Goal: Task Accomplishment & Management: Manage account settings

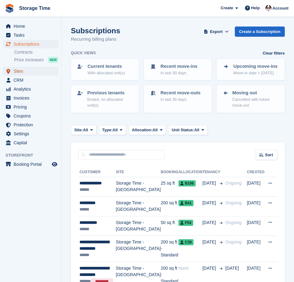
click at [18, 71] on span "Sites" at bounding box center [32, 71] width 37 height 9
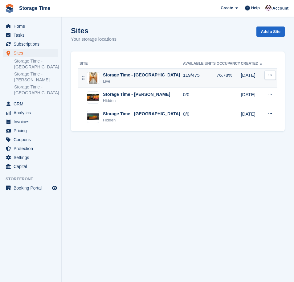
click at [134, 79] on div "Live" at bounding box center [141, 81] width 77 height 6
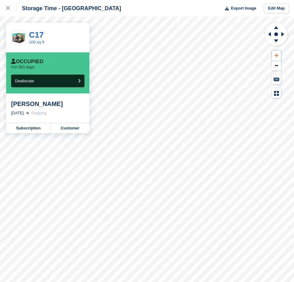
click at [275, 56] on icon at bounding box center [276, 55] width 4 height 4
click at [269, 36] on icon at bounding box center [269, 34] width 8 height 16
click at [280, 33] on icon at bounding box center [284, 34] width 8 height 16
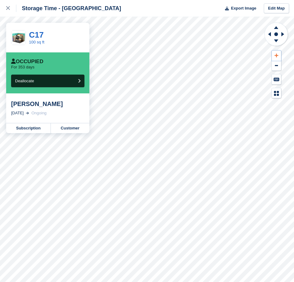
click at [278, 57] on button at bounding box center [276, 56] width 9 height 10
click at [270, 36] on icon at bounding box center [269, 34] width 8 height 16
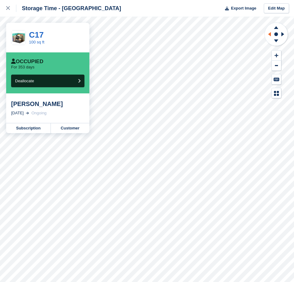
click at [270, 36] on icon at bounding box center [269, 34] width 8 height 16
click at [8, 8] on icon at bounding box center [8, 8] width 4 height 4
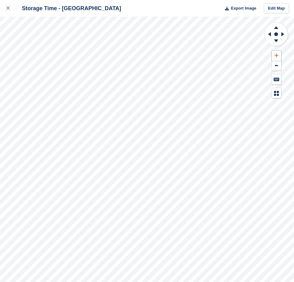
click at [278, 58] on button at bounding box center [276, 56] width 9 height 10
click at [270, 36] on icon at bounding box center [269, 34] width 3 height 4
click at [279, 54] on button at bounding box center [276, 56] width 9 height 10
click at [279, 55] on button at bounding box center [276, 56] width 9 height 10
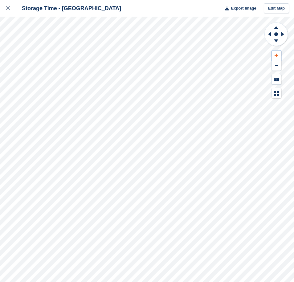
click at [279, 55] on button at bounding box center [276, 56] width 9 height 10
click at [269, 35] on icon at bounding box center [269, 34] width 8 height 16
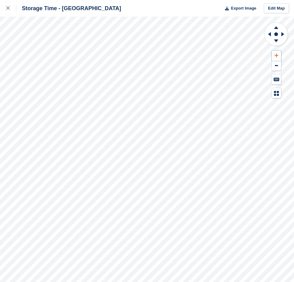
click at [277, 56] on icon at bounding box center [276, 55] width 4 height 4
click at [277, 56] on icon at bounding box center [276, 56] width 4 height 4
click at [277, 56] on icon at bounding box center [276, 55] width 4 height 4
click at [277, 57] on icon at bounding box center [276, 55] width 4 height 4
click at [274, 40] on icon at bounding box center [276, 40] width 4 height 3
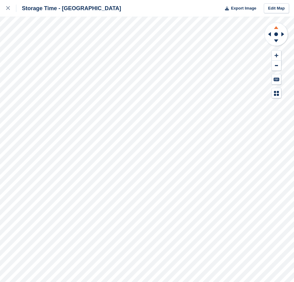
click at [275, 27] on icon at bounding box center [276, 27] width 4 height 3
click at [270, 35] on icon at bounding box center [269, 34] width 3 height 4
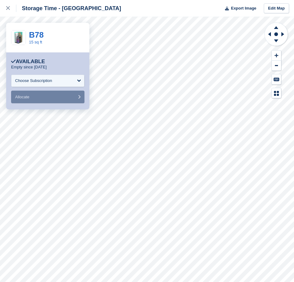
click at [125, 6] on div "Storage Time - Stockport Export Image Edit Map" at bounding box center [147, 8] width 294 height 17
click at [276, 66] on button at bounding box center [276, 66] width 9 height 10
click at [271, 35] on icon at bounding box center [269, 34] width 8 height 16
click at [282, 34] on icon at bounding box center [282, 34] width 3 height 4
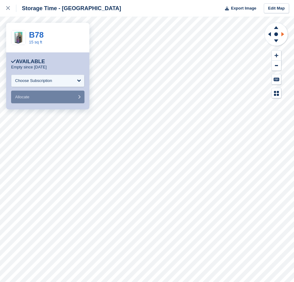
click at [282, 34] on icon at bounding box center [282, 34] width 3 height 4
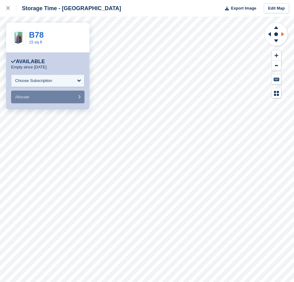
click at [282, 34] on icon at bounding box center [282, 34] width 3 height 4
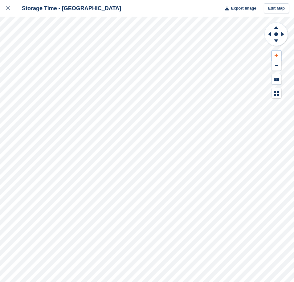
click at [278, 55] on icon at bounding box center [276, 55] width 4 height 4
click at [283, 35] on icon at bounding box center [284, 34] width 8 height 16
click at [272, 34] on icon at bounding box center [269, 34] width 8 height 16
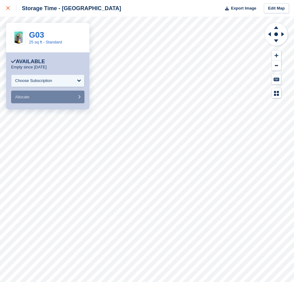
click at [8, 11] on div at bounding box center [11, 8] width 10 height 7
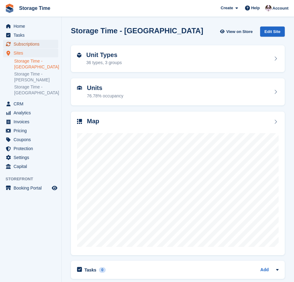
click at [28, 45] on span "Subscriptions" at bounding box center [32, 44] width 37 height 9
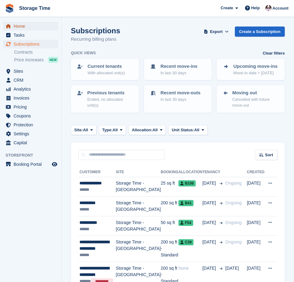
click at [21, 28] on span "Home" at bounding box center [32, 26] width 37 height 9
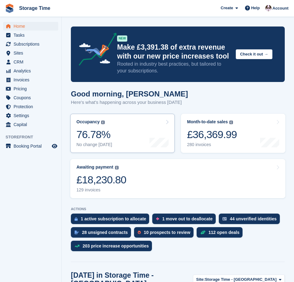
click at [116, 132] on link "Occupancy The percentage of all currently allocated units in terms of area. Inc…" at bounding box center [122, 133] width 104 height 39
click at [116, 131] on link "Occupancy The percentage of all currently allocated units in terms of area. Inc…" at bounding box center [122, 133] width 104 height 39
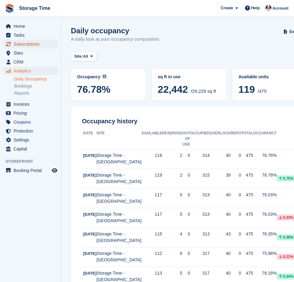
click at [27, 46] on span "Subscriptions" at bounding box center [32, 44] width 37 height 9
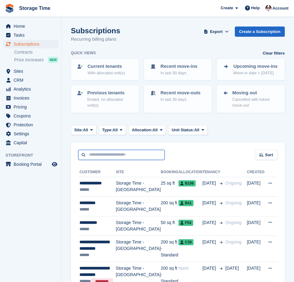
click at [94, 155] on input "text" at bounding box center [121, 155] width 86 height 10
paste input "*********"
type input "*********"
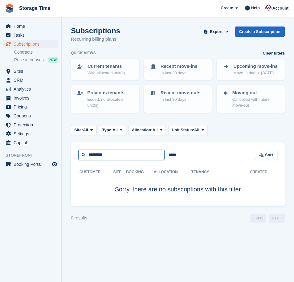
click at [127, 150] on input "*********" at bounding box center [121, 155] width 86 height 10
click at [124, 156] on input "*********" at bounding box center [121, 155] width 86 height 10
type input "*"
type input "******"
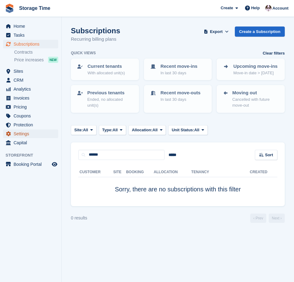
click at [20, 133] on span "Settings" at bounding box center [32, 133] width 37 height 9
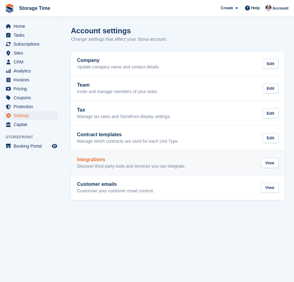
click at [126, 167] on p "Discover third-party tools and services you can integrate." at bounding box center [131, 167] width 109 height 6
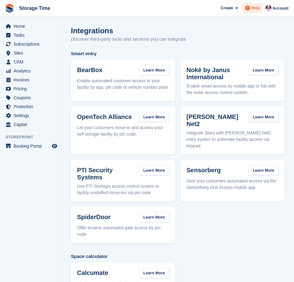
click at [249, 9] on span at bounding box center [247, 7] width 7 height 7
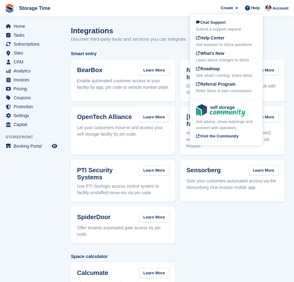
click at [227, 216] on div "BearBox Learn More Enable automated customer access to your facility by app, pi…" at bounding box center [178, 151] width 214 height 184
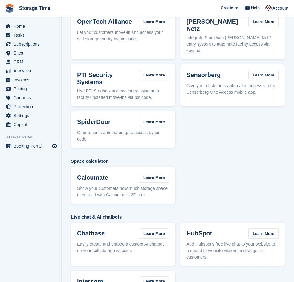
scroll to position [188, 0]
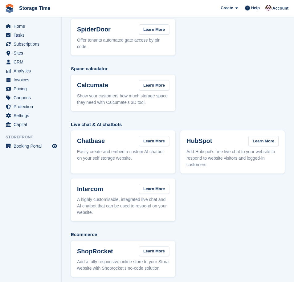
click at [205, 148] on p "Add Hubspot's free live chat to your website to respond to website visitors and…" at bounding box center [232, 157] width 92 height 19
click at [260, 136] on link "Learn More" at bounding box center [263, 141] width 30 height 10
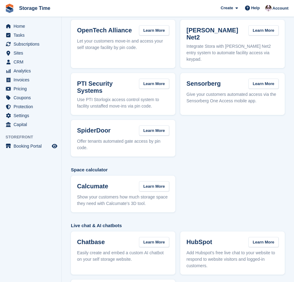
scroll to position [0, 0]
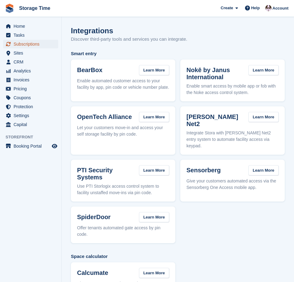
click at [26, 45] on span "Subscriptions" at bounding box center [32, 44] width 37 height 9
